Goal: Check status: Check status

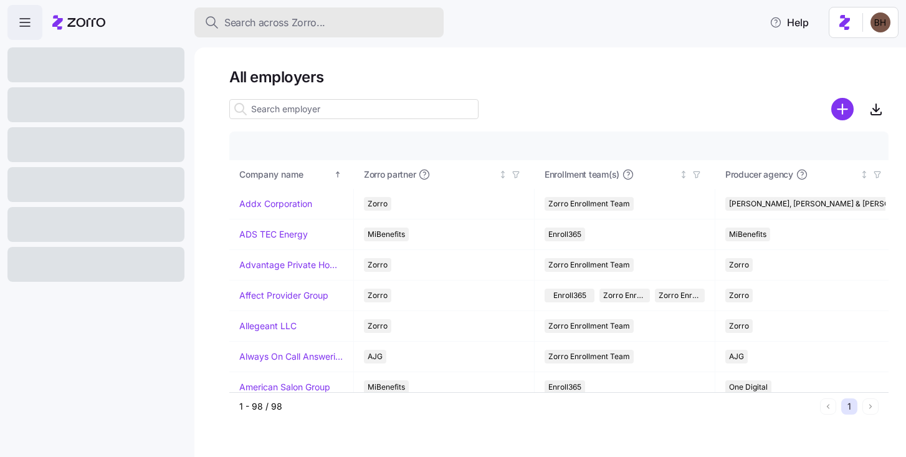
click at [272, 17] on span "Search across Zorro..." at bounding box center [274, 23] width 101 height 16
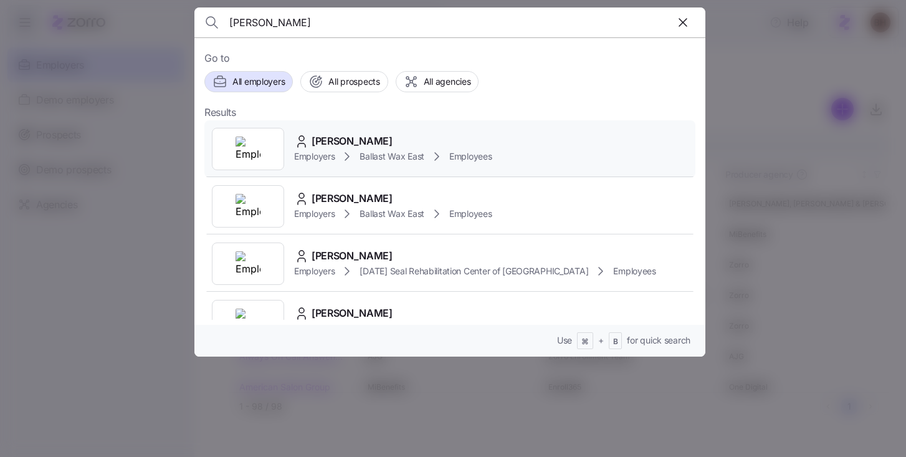
type input "[PERSON_NAME]"
click at [324, 143] on span "[PERSON_NAME]" at bounding box center [352, 141] width 81 height 16
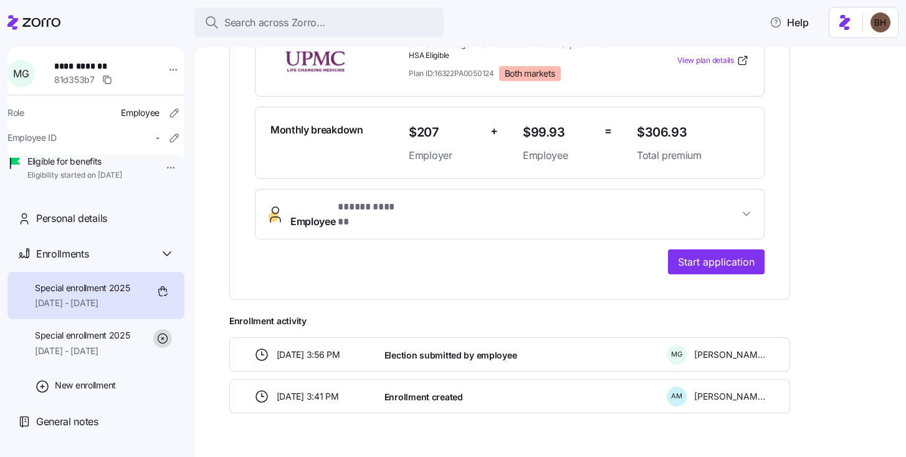
scroll to position [329, 0]
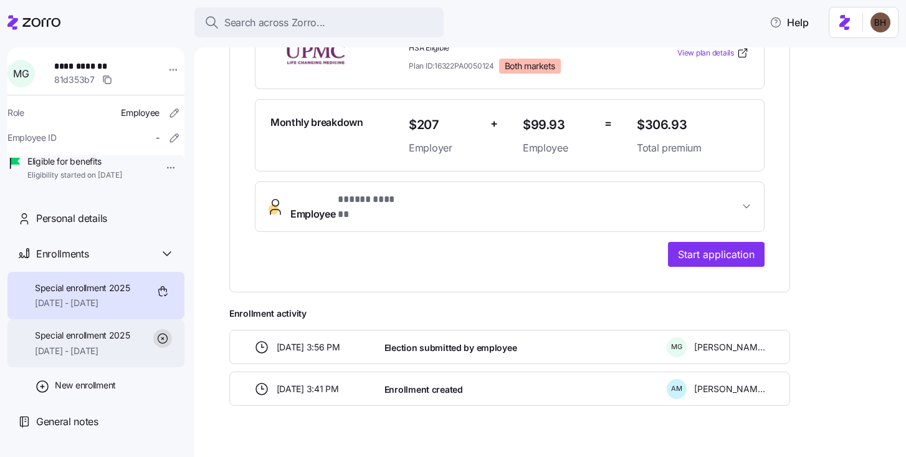
click at [64, 357] on span "[DATE] - [DATE]" at bounding box center [82, 351] width 95 height 12
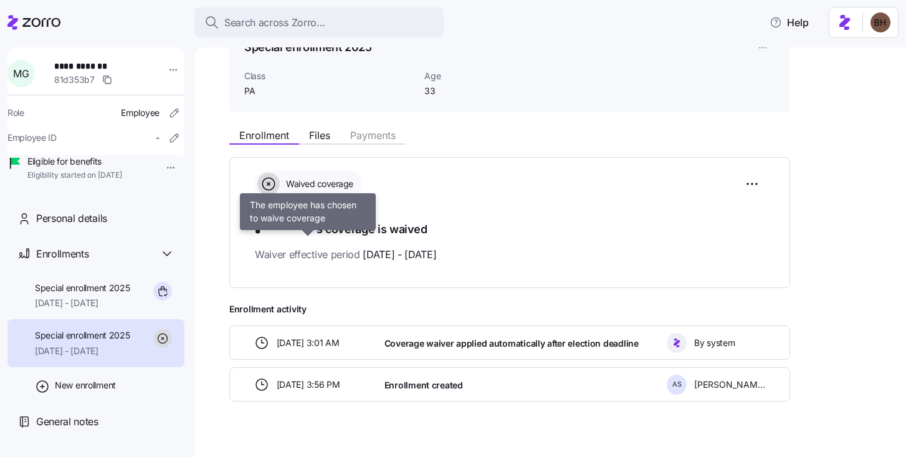
scroll to position [79, 0]
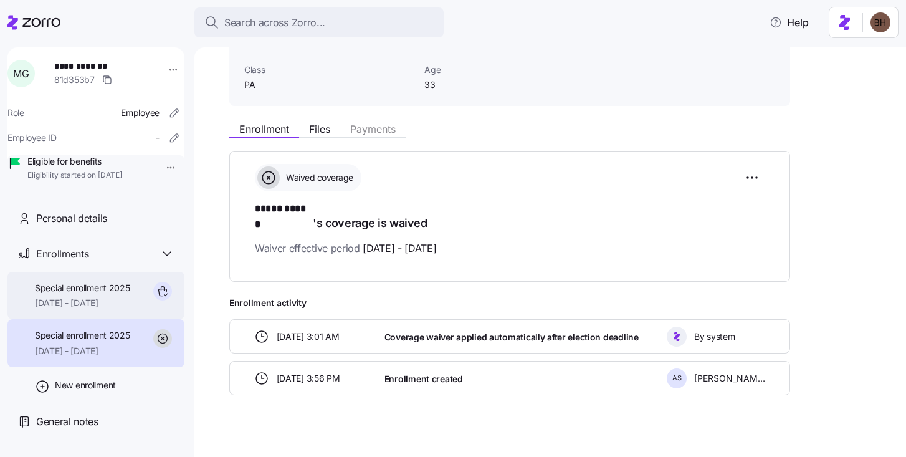
click at [84, 309] on span "[DATE] - [DATE]" at bounding box center [82, 303] width 95 height 12
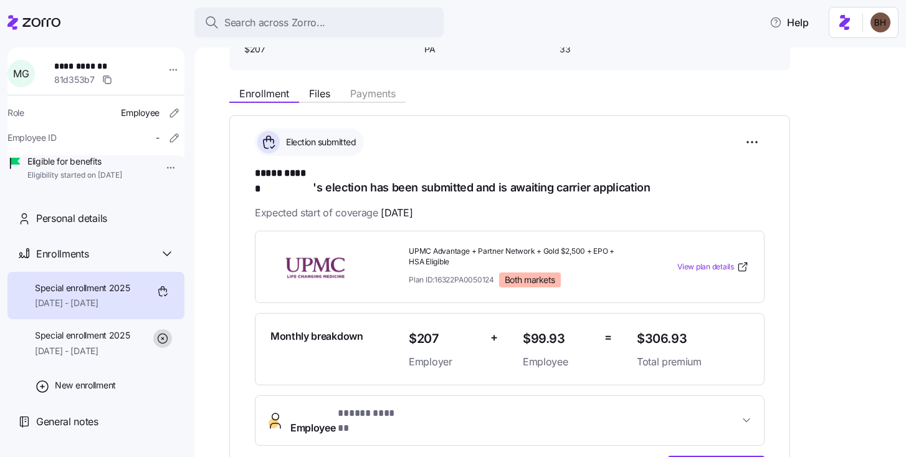
scroll to position [329, 0]
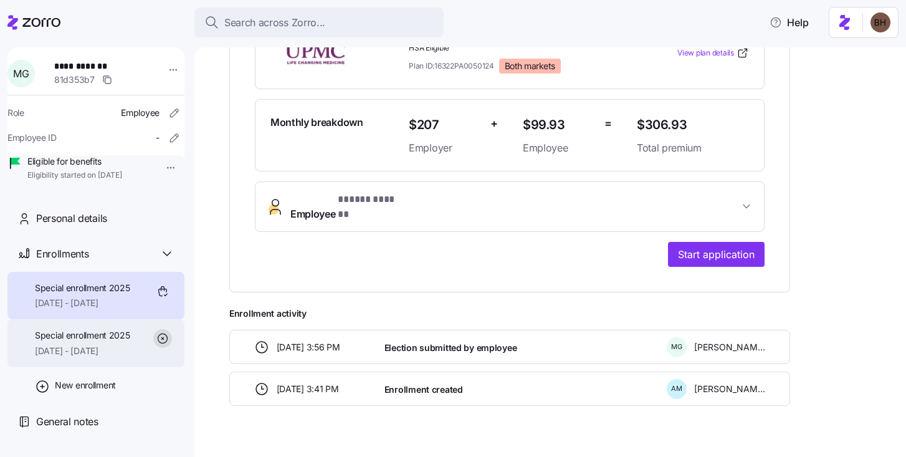
click at [68, 357] on span "[DATE] - [DATE]" at bounding box center [82, 351] width 95 height 12
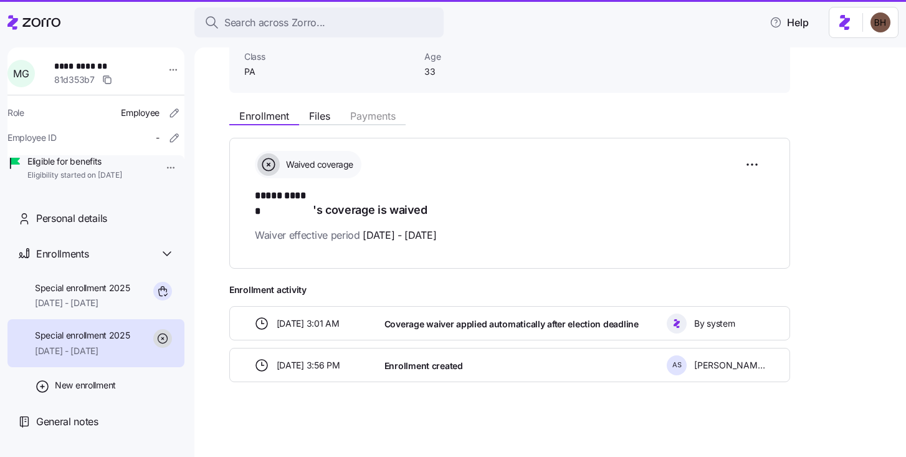
scroll to position [79, 0]
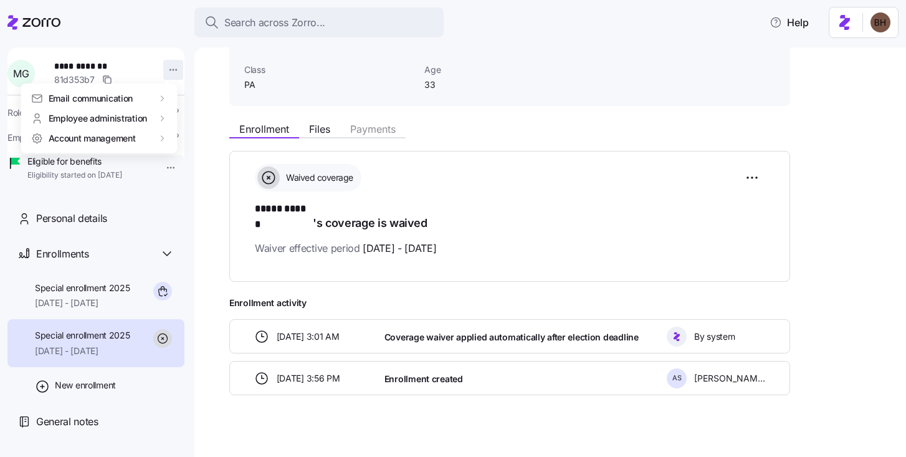
click at [162, 67] on html "**********" at bounding box center [453, 224] width 906 height 449
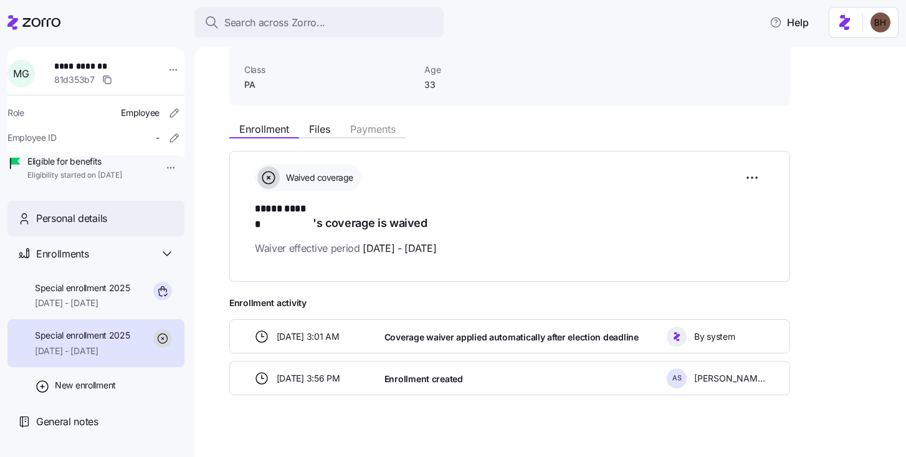
click at [88, 226] on span "Personal details" at bounding box center [71, 219] width 71 height 16
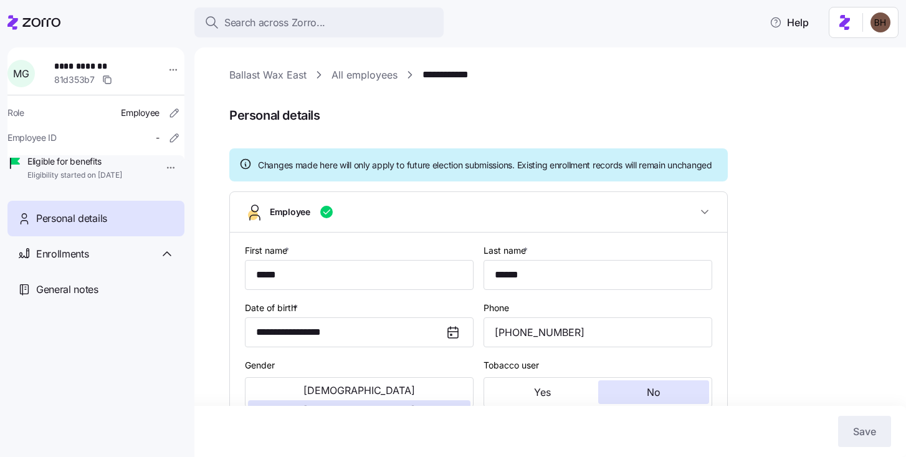
type input "PA"
click at [135, 329] on div "**********" at bounding box center [95, 252] width 177 height 411
click at [61, 262] on span "Enrollments" at bounding box center [62, 254] width 52 height 16
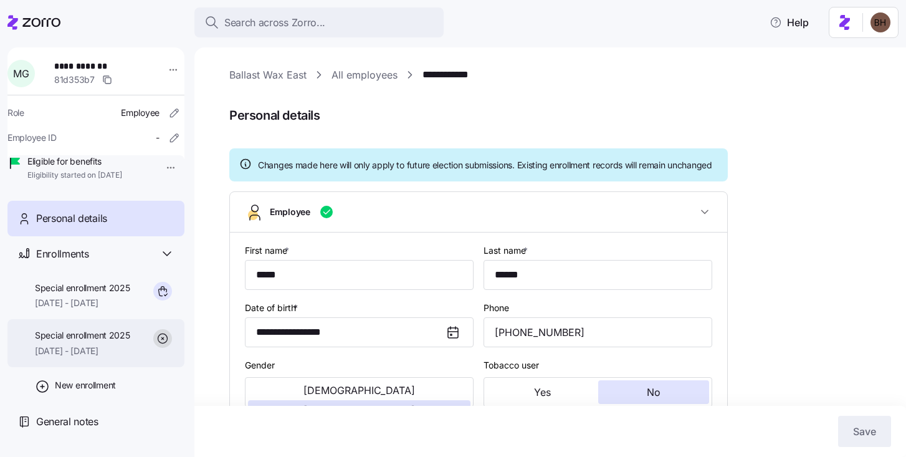
click at [92, 357] on span "[DATE] - [DATE]" at bounding box center [82, 351] width 95 height 12
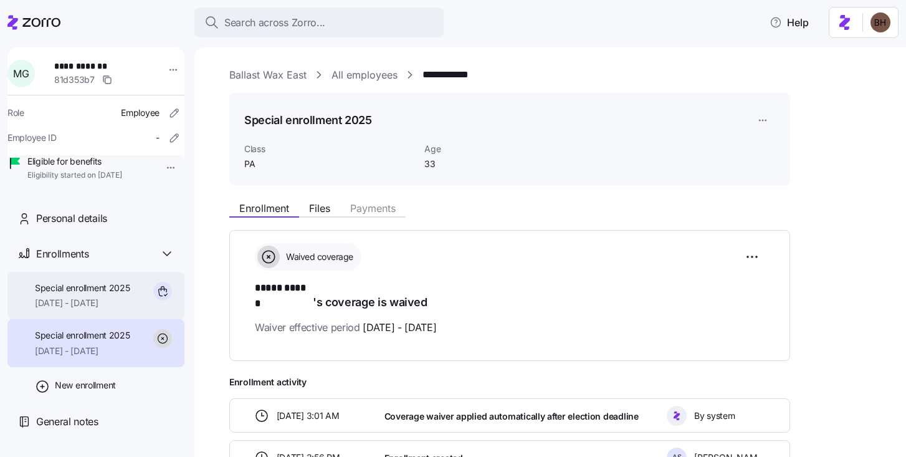
click at [100, 309] on span "[DATE] - [DATE]" at bounding box center [82, 303] width 95 height 12
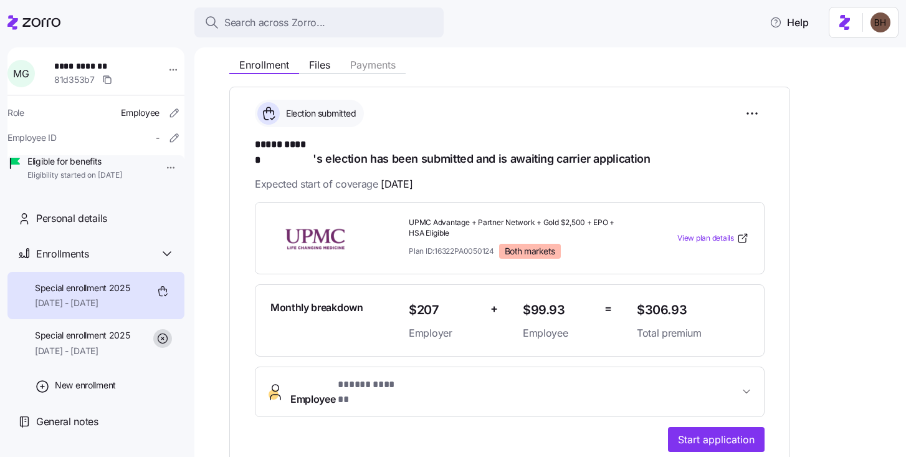
scroll to position [171, 0]
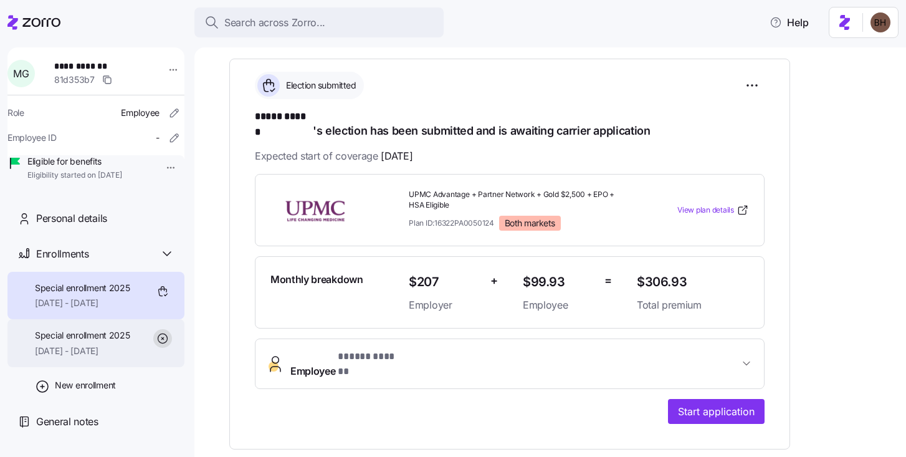
click at [77, 357] on span "[DATE] - [DATE]" at bounding box center [82, 351] width 95 height 12
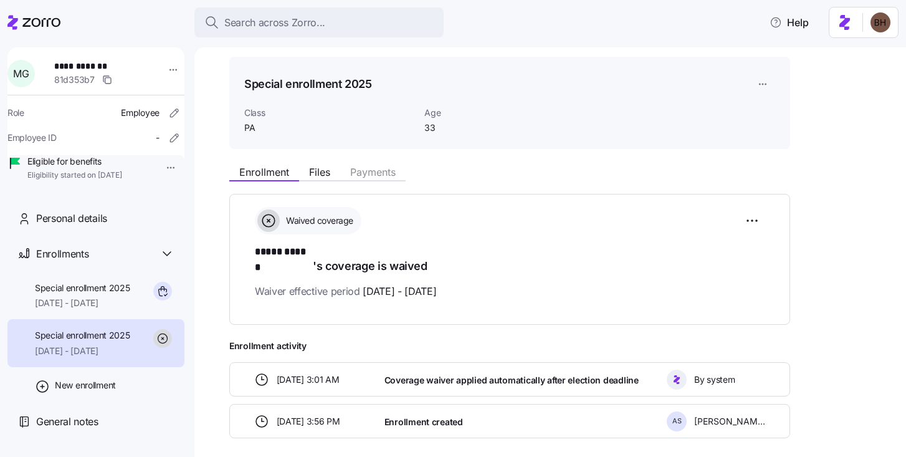
scroll to position [79, 0]
